Goal: Task Accomplishment & Management: Complete application form

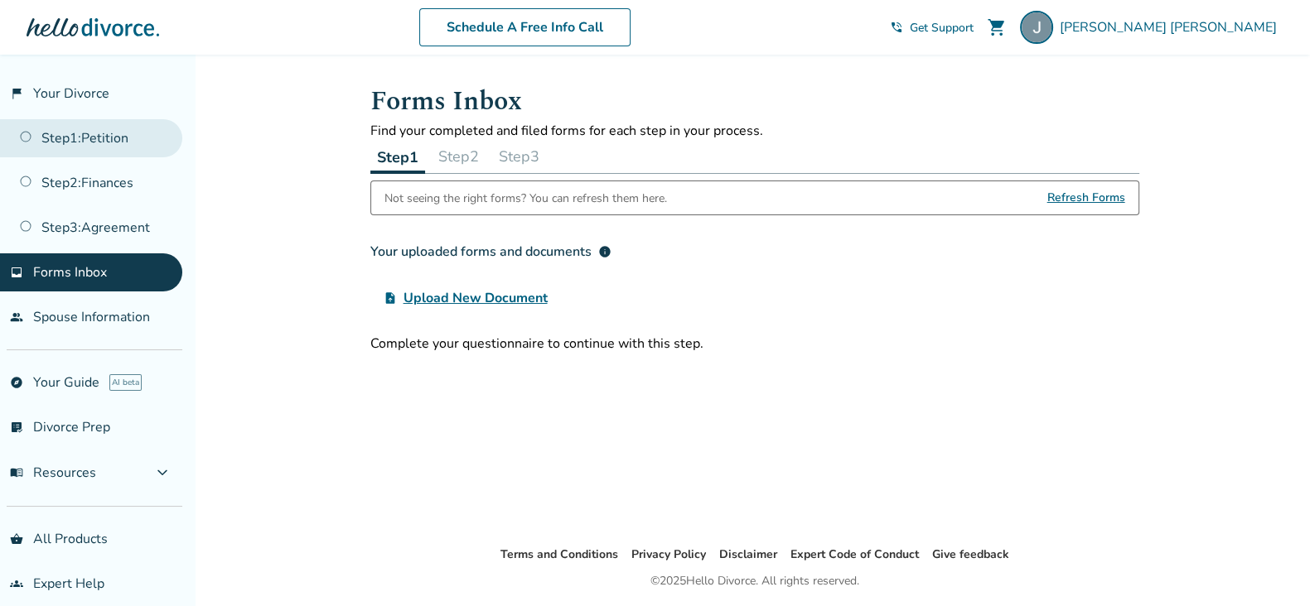
click at [88, 137] on link "Step 1 : Petition" at bounding box center [91, 138] width 182 height 38
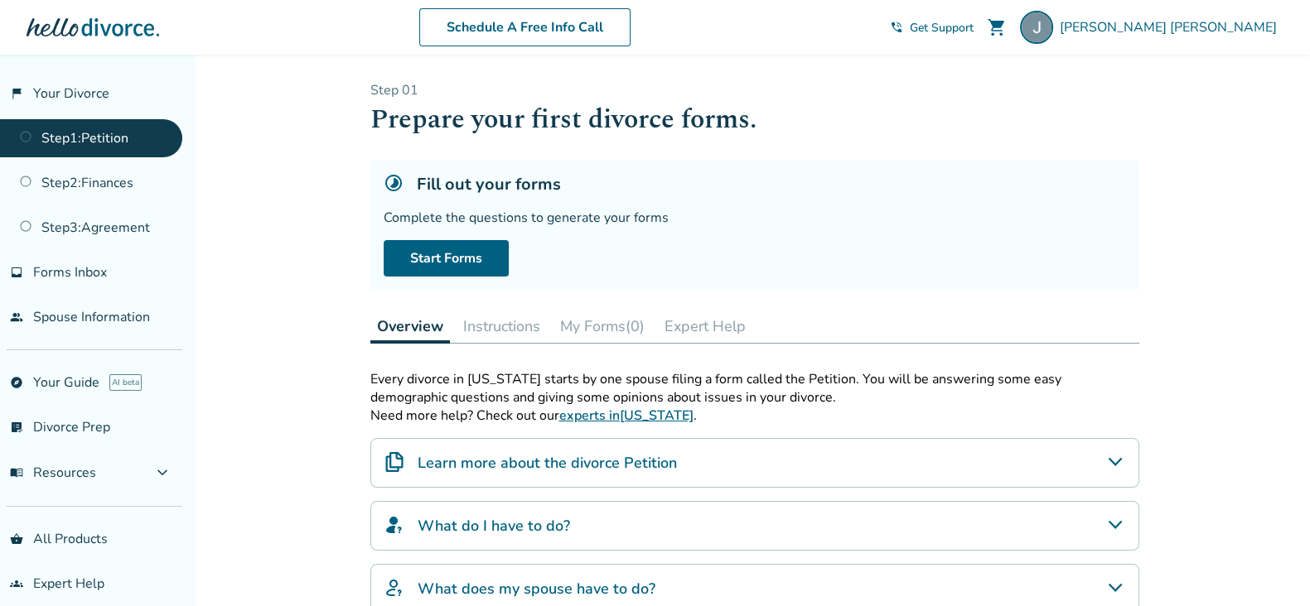
click at [510, 320] on button "Instructions" at bounding box center [502, 326] width 90 height 33
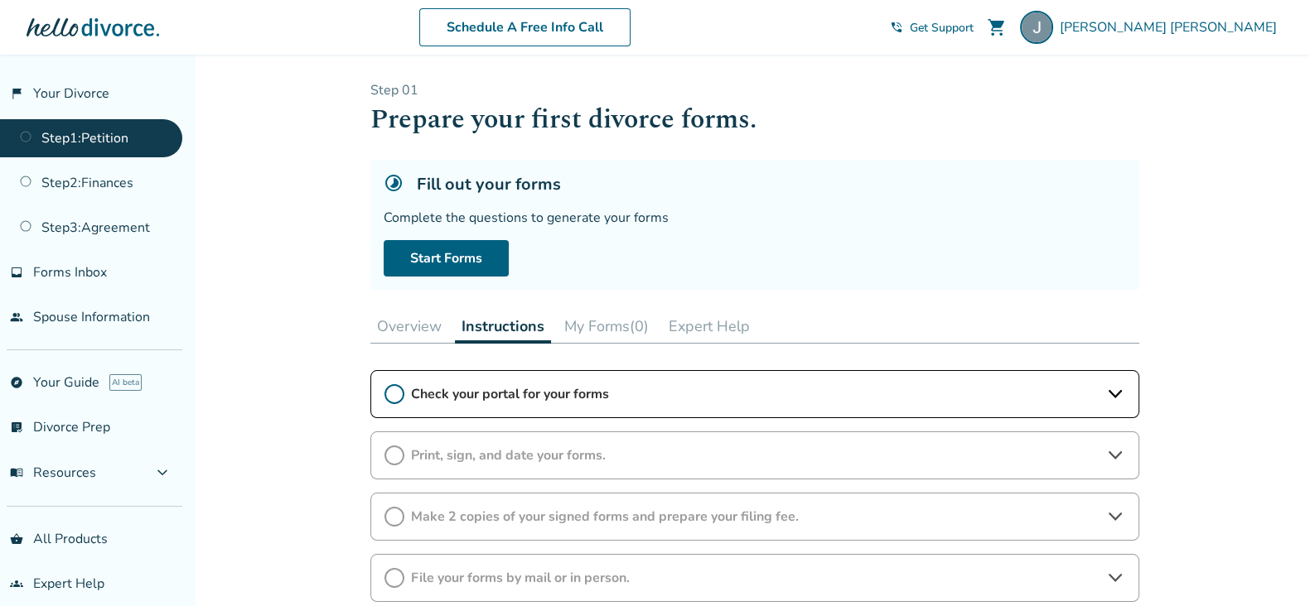
click at [624, 318] on button "My Forms (0)" at bounding box center [607, 326] width 98 height 33
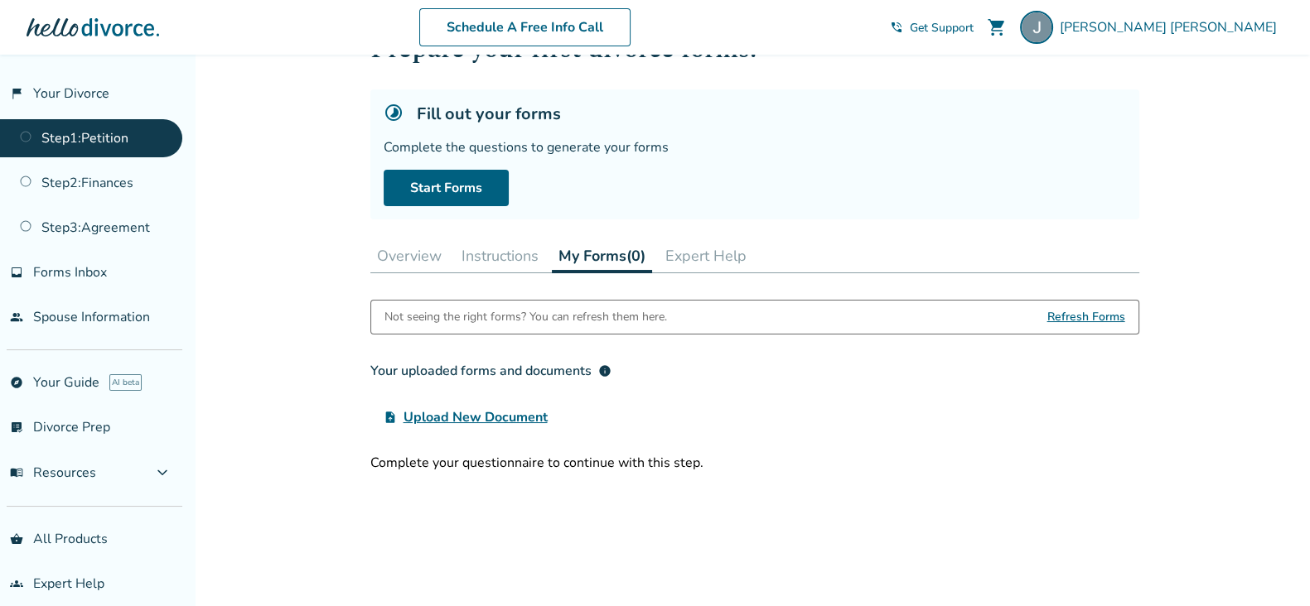
scroll to position [103, 0]
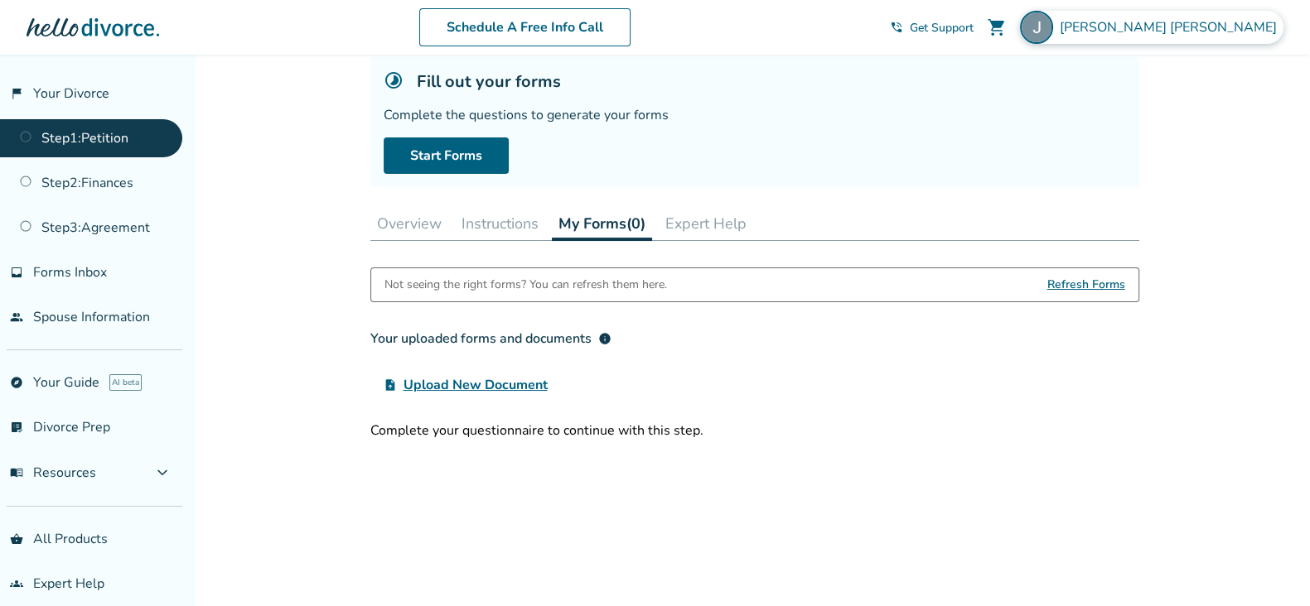
click at [1191, 22] on span "Jannelle rose Martinez" at bounding box center [1172, 27] width 224 height 18
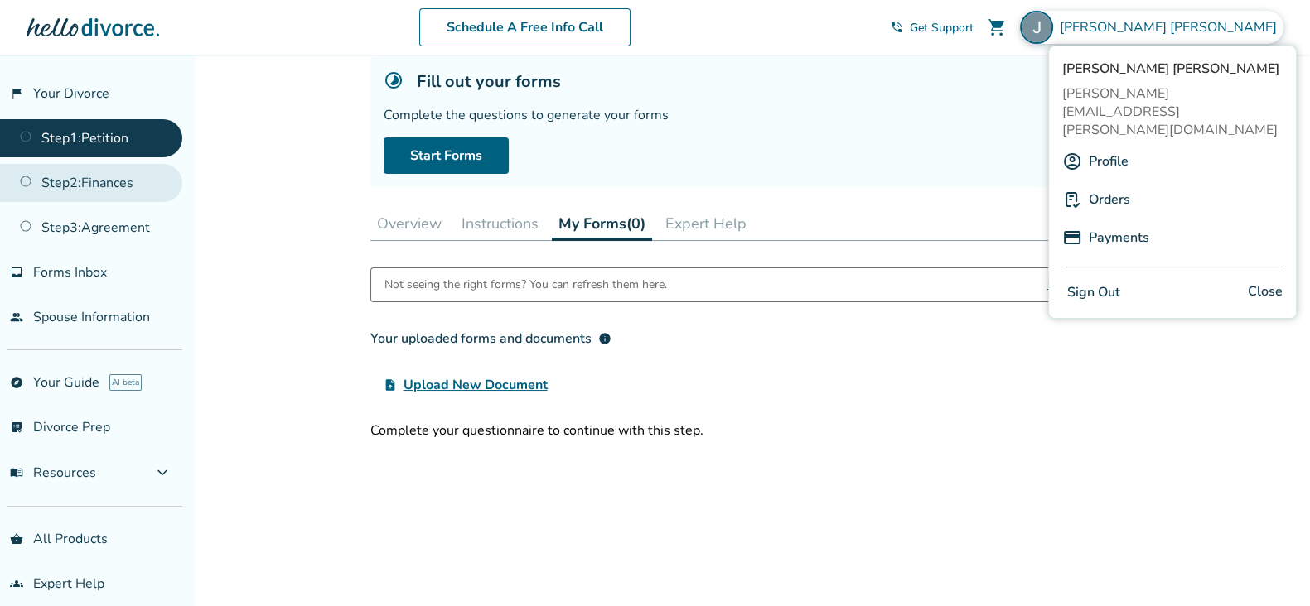
click at [99, 200] on link "Step 2 : Finances" at bounding box center [91, 183] width 182 height 38
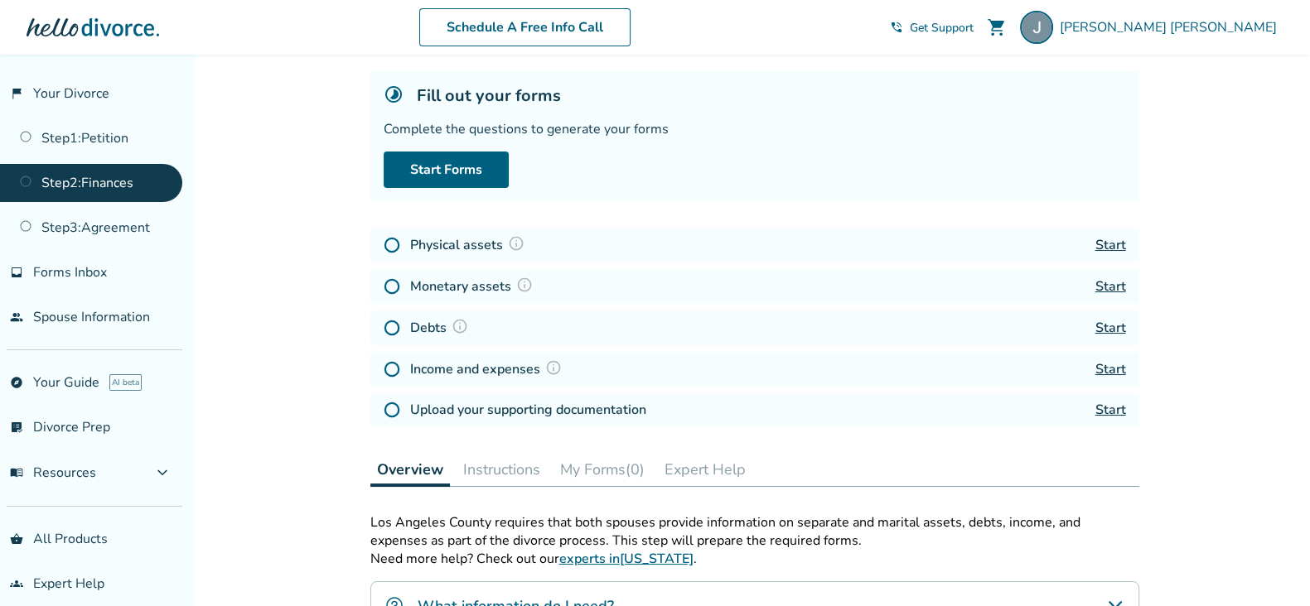
scroll to position [311, 0]
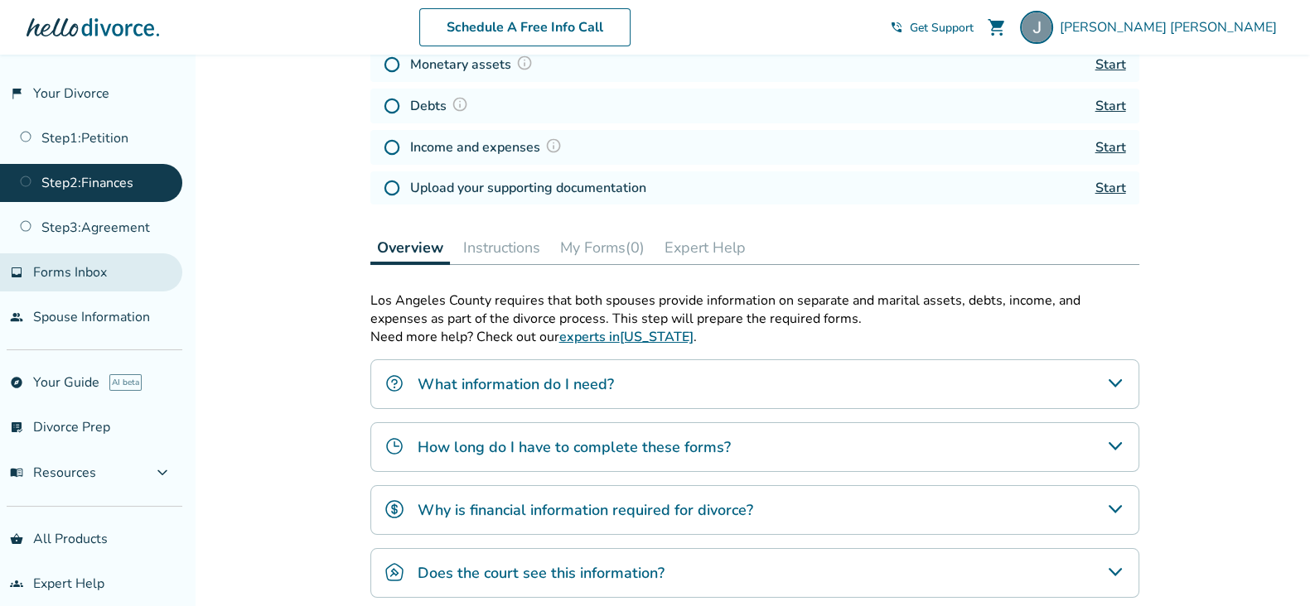
click at [96, 280] on link "inbox Forms Inbox" at bounding box center [91, 273] width 182 height 38
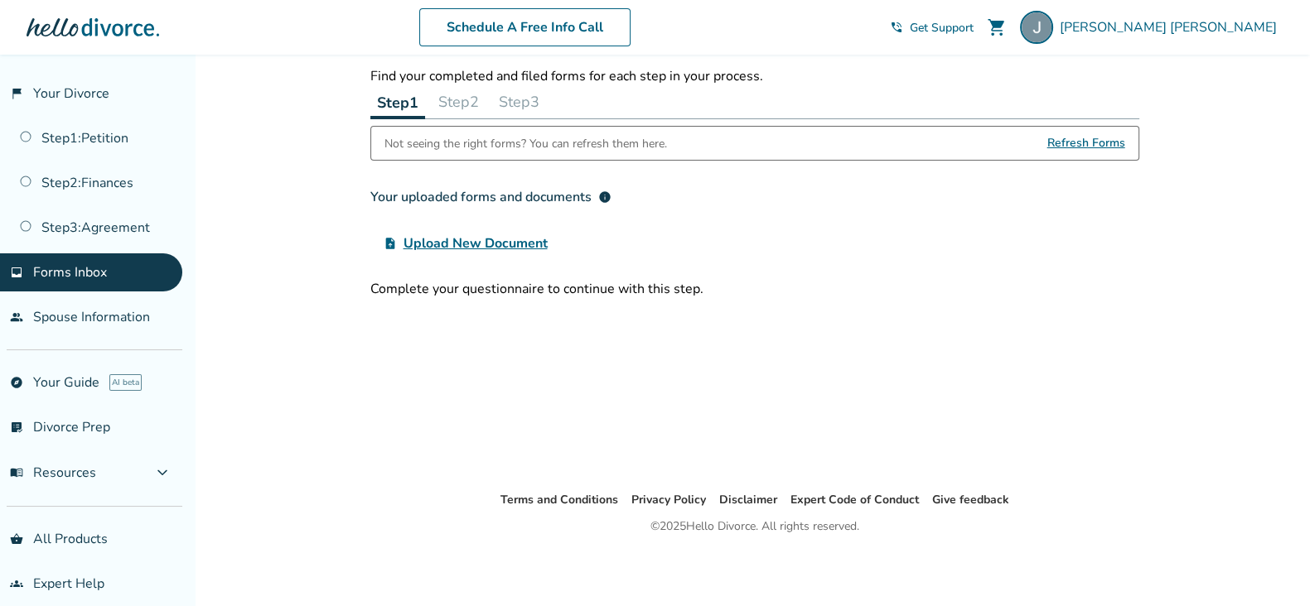
scroll to position [54, 0]
click at [463, 93] on button "Step 2" at bounding box center [459, 102] width 54 height 33
click at [529, 100] on button "Step 3" at bounding box center [519, 102] width 54 height 33
click at [413, 101] on button "Step 1" at bounding box center [397, 102] width 54 height 33
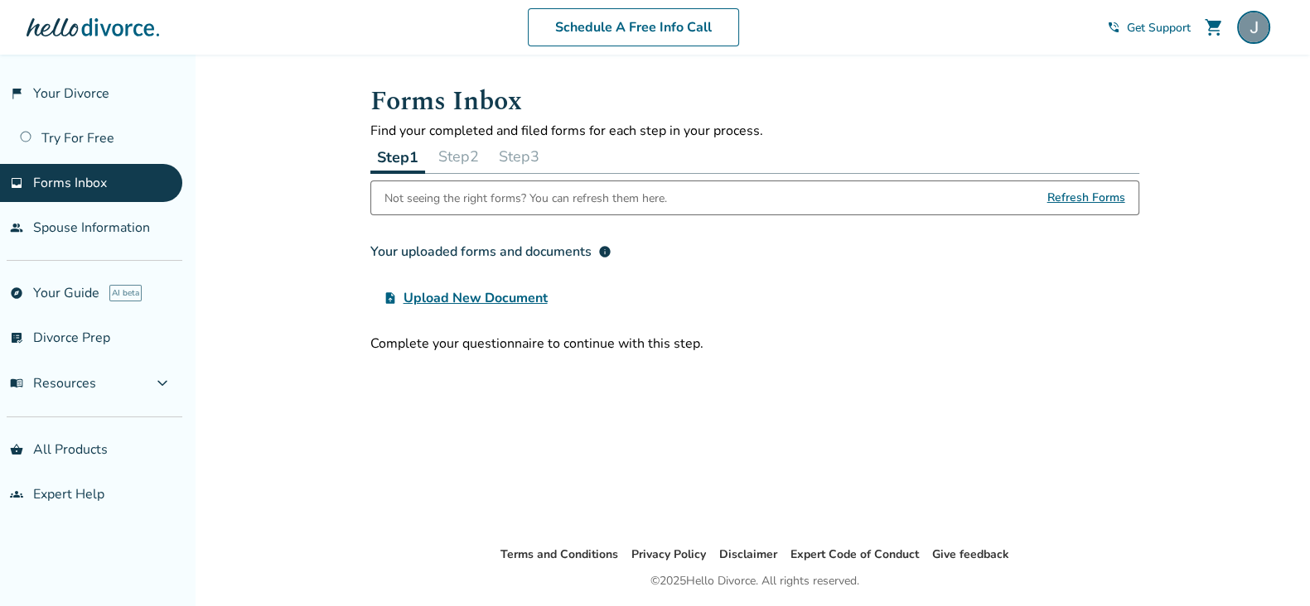
click at [457, 161] on button "Step 2" at bounding box center [459, 156] width 54 height 33
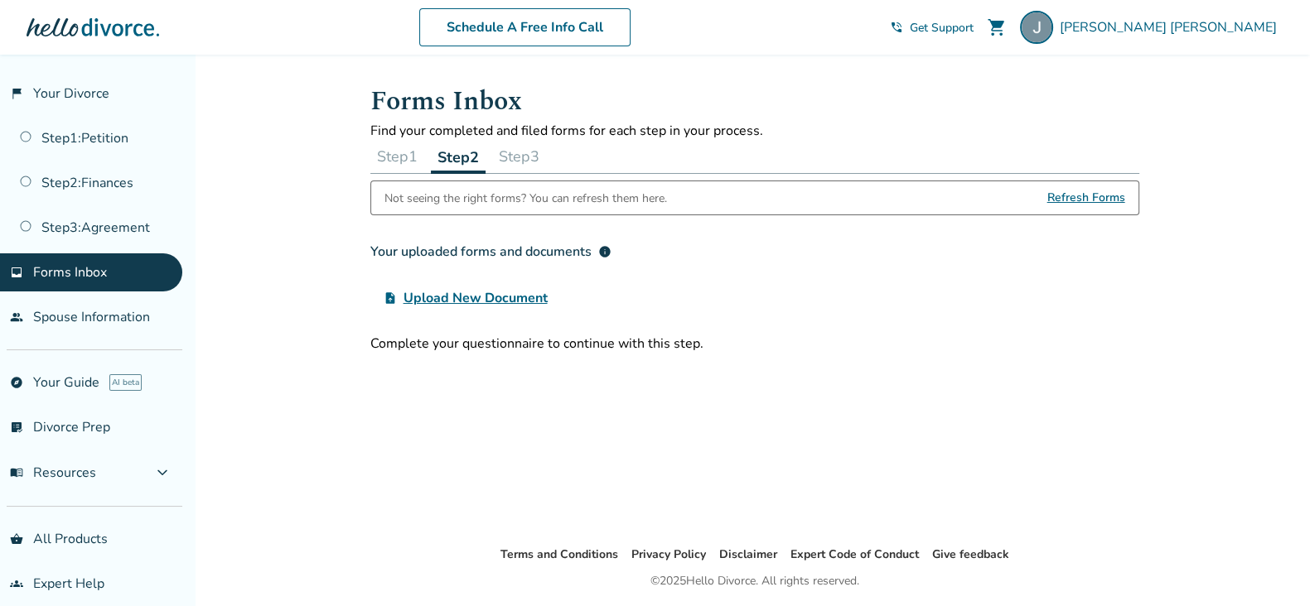
click at [406, 163] on button "Step 1" at bounding box center [397, 156] width 54 height 33
click at [1065, 201] on span "Refresh Forms" at bounding box center [1086, 197] width 78 height 33
click at [1077, 197] on span "Refresh Forms" at bounding box center [1086, 197] width 78 height 33
click at [1088, 196] on span "Refresh Forms" at bounding box center [1086, 197] width 78 height 33
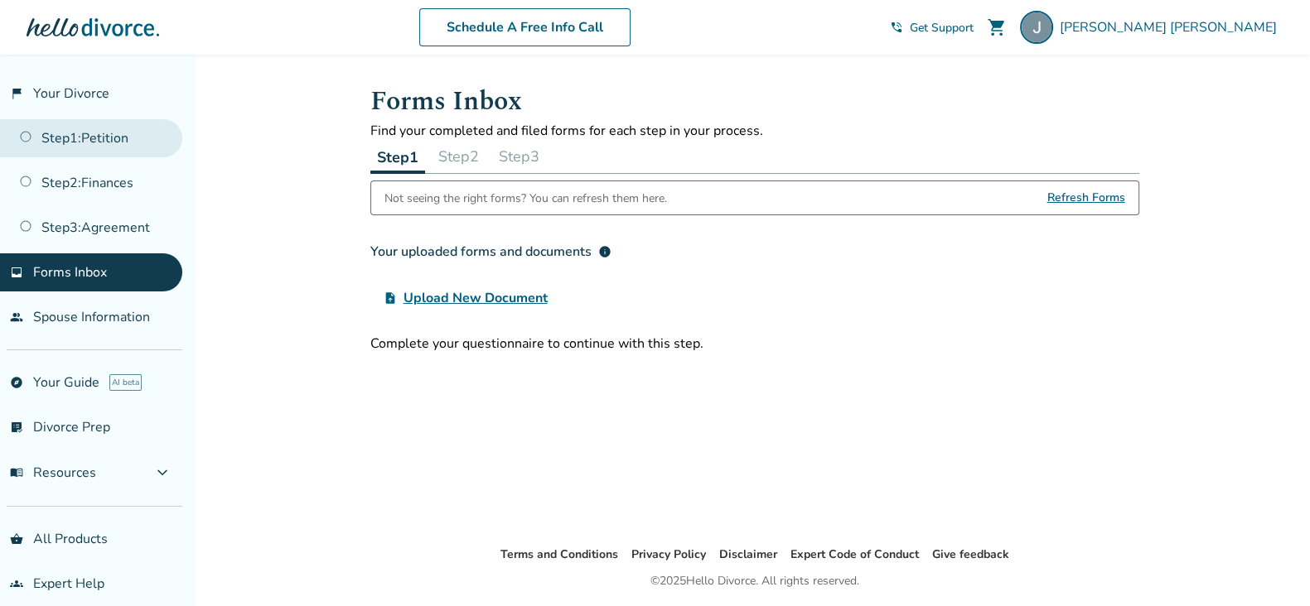
click at [114, 132] on link "Step 1 : Petition" at bounding box center [91, 138] width 182 height 38
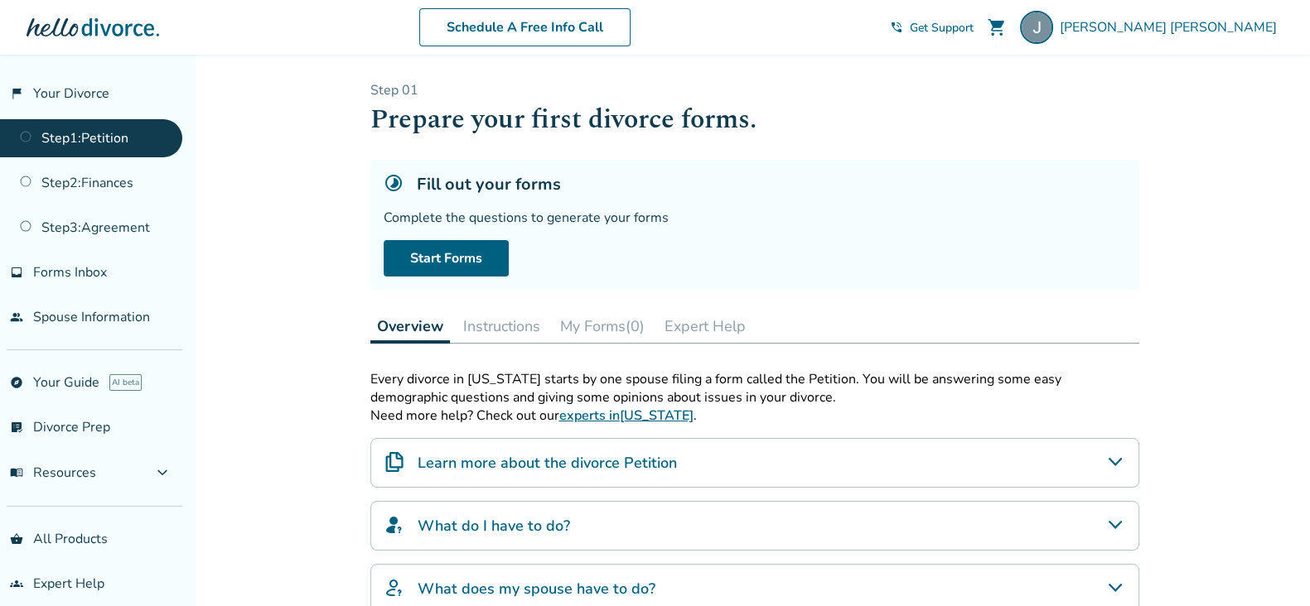
click at [498, 326] on button "Instructions" at bounding box center [502, 326] width 90 height 33
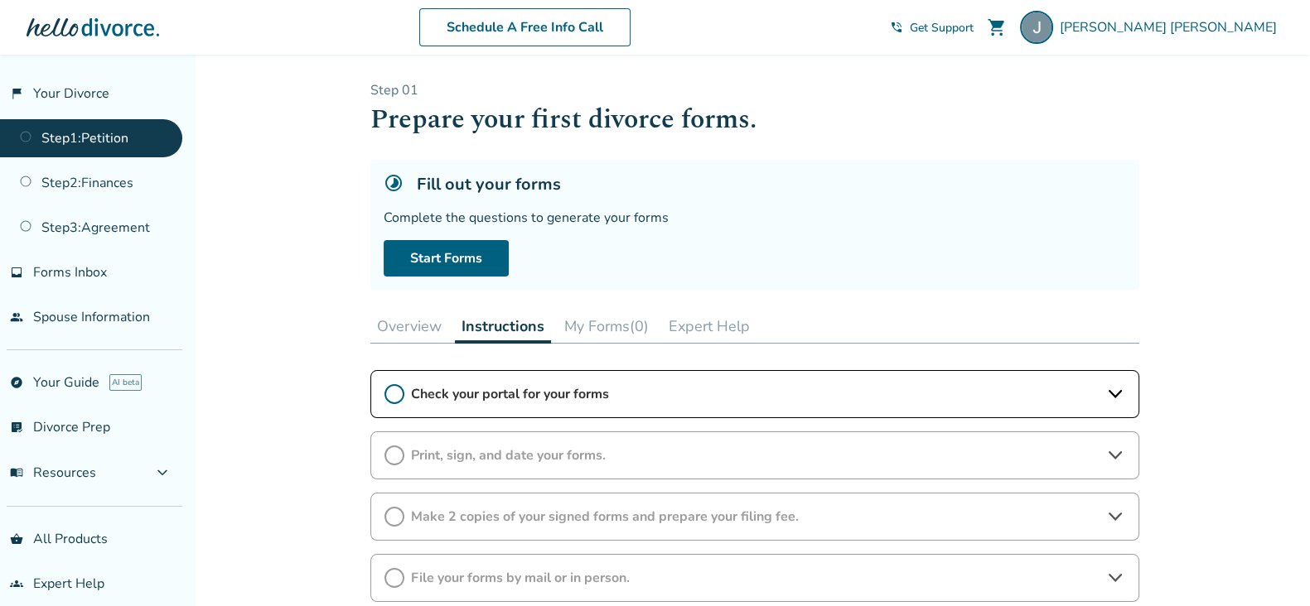
click at [596, 324] on button "My Forms (0)" at bounding box center [607, 326] width 98 height 33
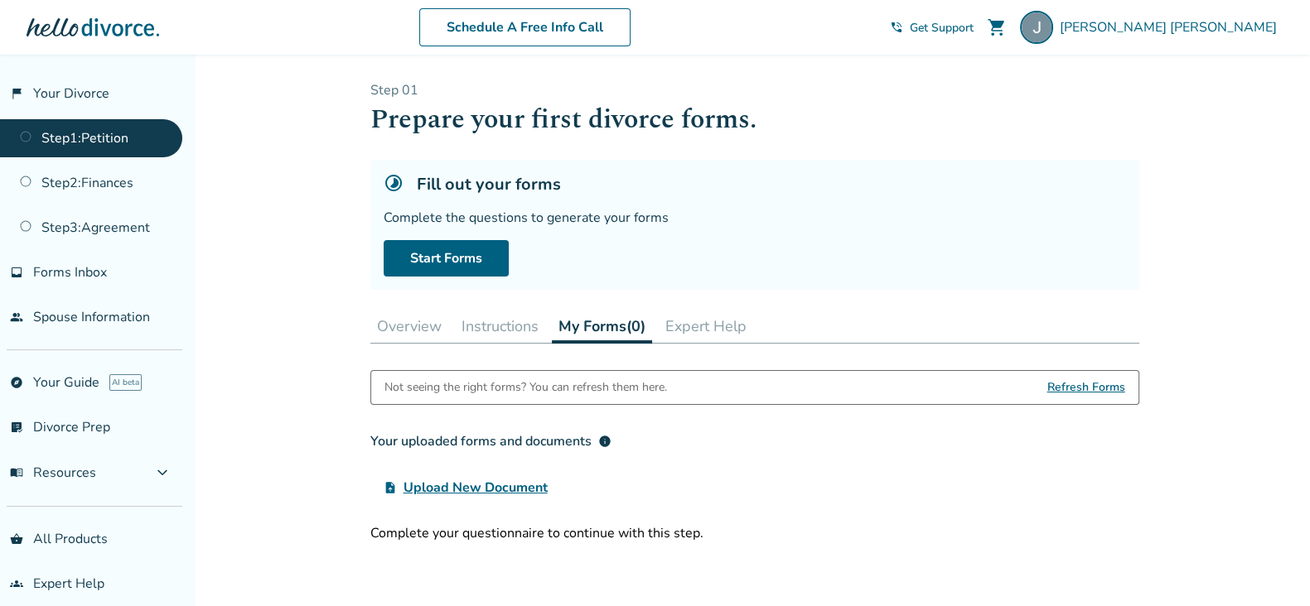
click at [1098, 384] on span "Refresh Forms" at bounding box center [1086, 387] width 78 height 33
click at [100, 261] on link "inbox Forms Inbox" at bounding box center [91, 273] width 182 height 38
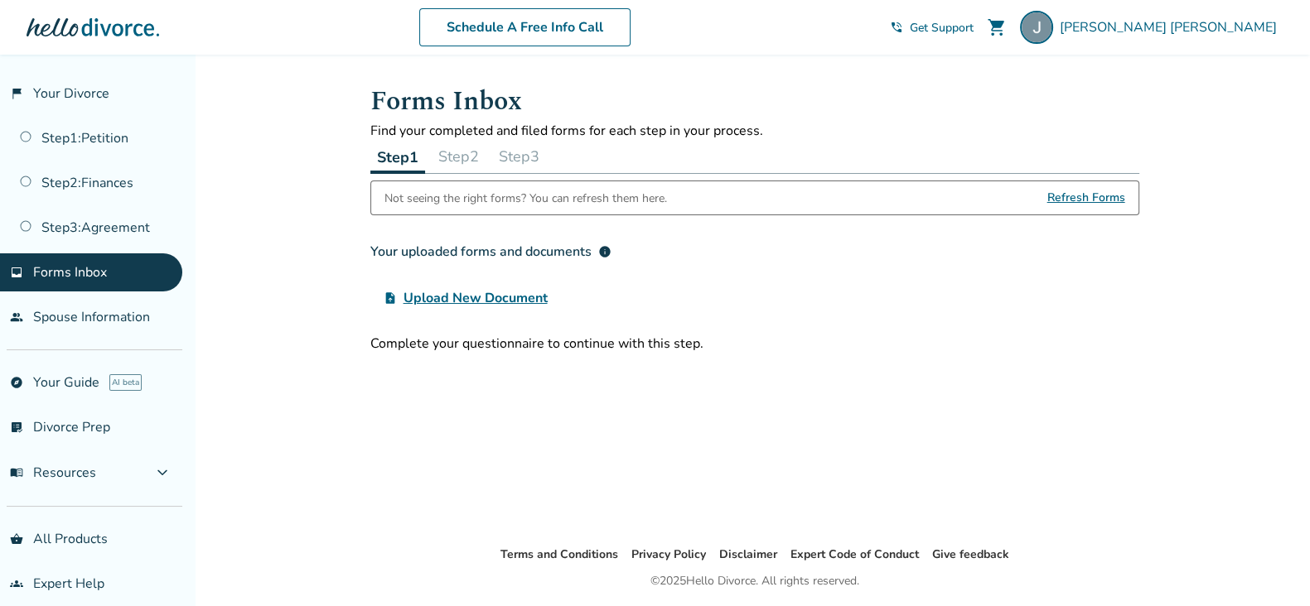
click at [396, 157] on button "Step 1" at bounding box center [397, 157] width 55 height 34
